Goal: Task Accomplishment & Management: Manage account settings

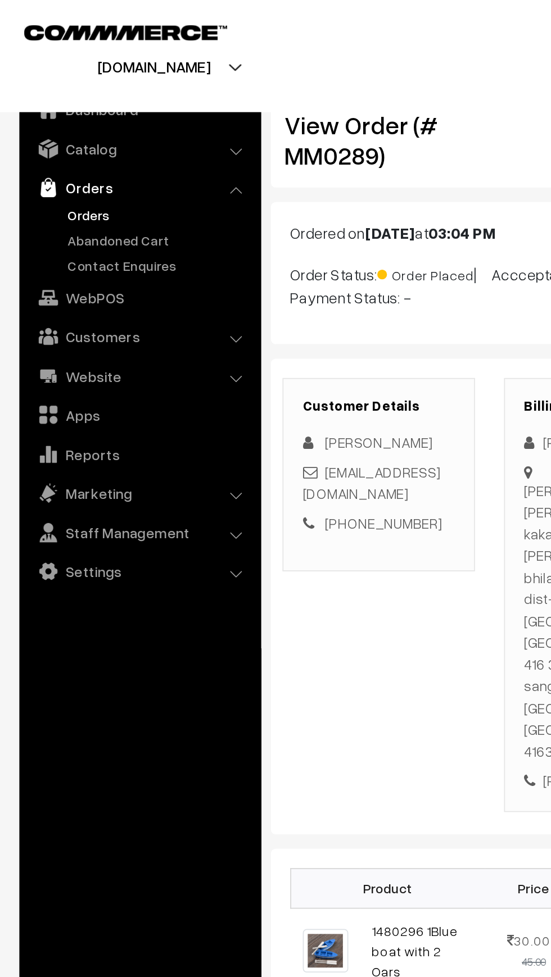
click at [37, 110] on link "Orders" at bounding box center [81, 109] width 134 height 20
click at [38, 103] on link "Orders" at bounding box center [81, 109] width 134 height 20
click at [41, 127] on link "Orders" at bounding box center [92, 125] width 111 height 12
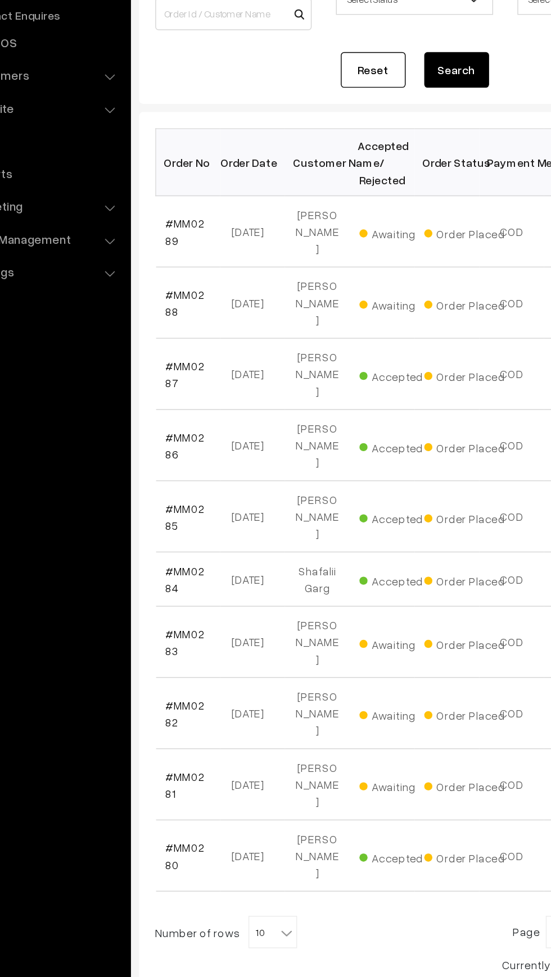
click at [254, 786] on b at bounding box center [259, 791] width 11 height 11
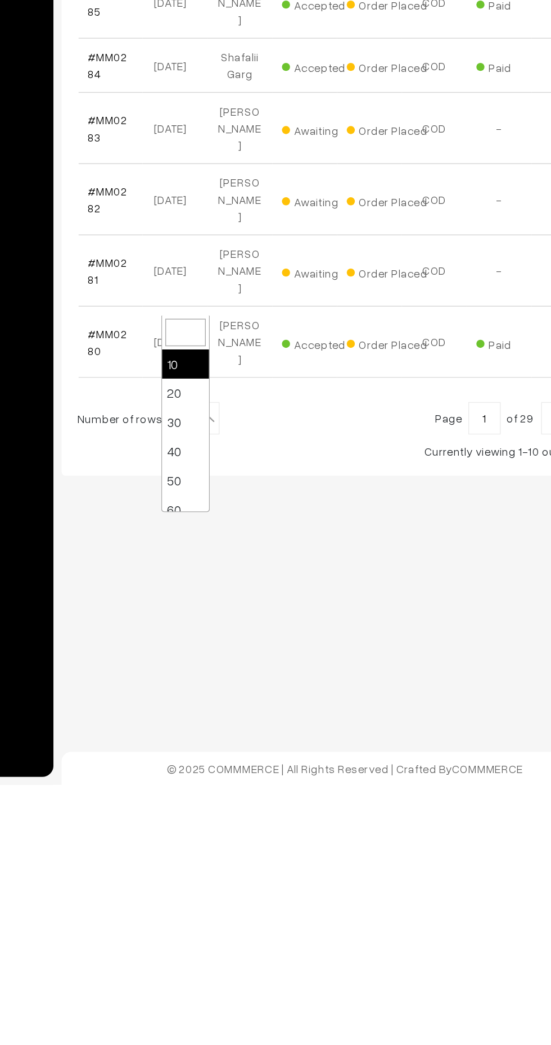
select select "40"
